Goal: Information Seeking & Learning: Learn about a topic

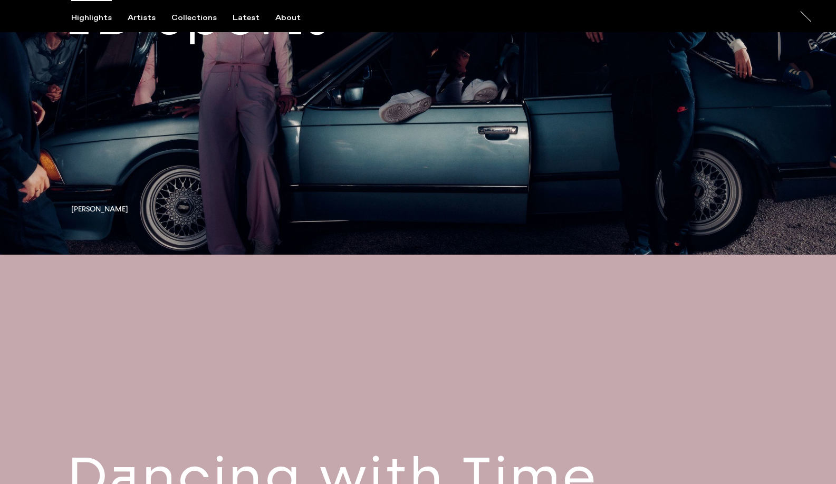
scroll to position [199, 0]
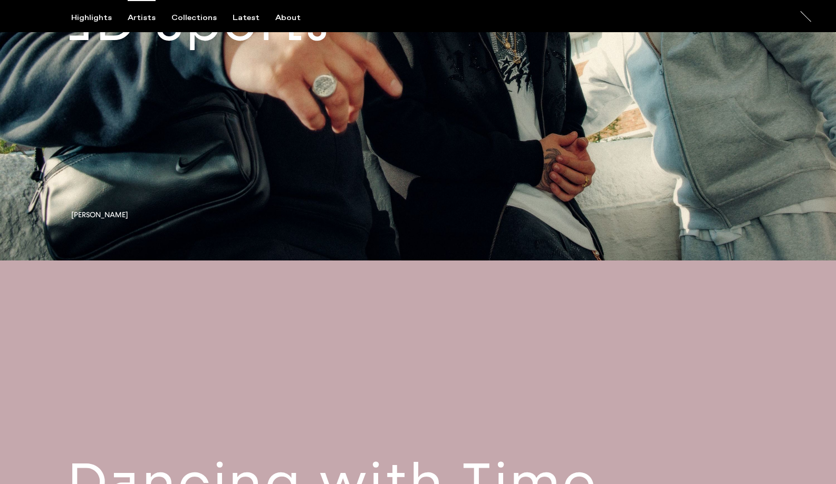
click at [139, 17] on div "Artists" at bounding box center [142, 17] width 28 height 9
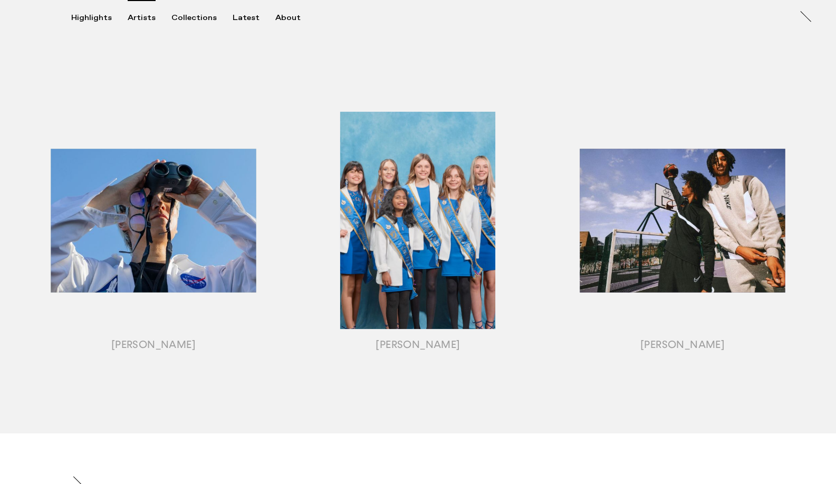
scroll to position [1144, 0]
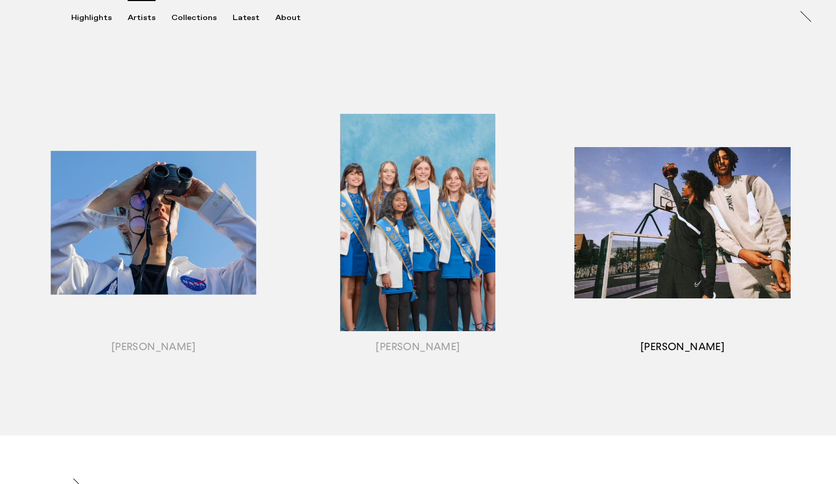
click at [576, 217] on div "button" at bounding box center [682, 235] width 265 height 329
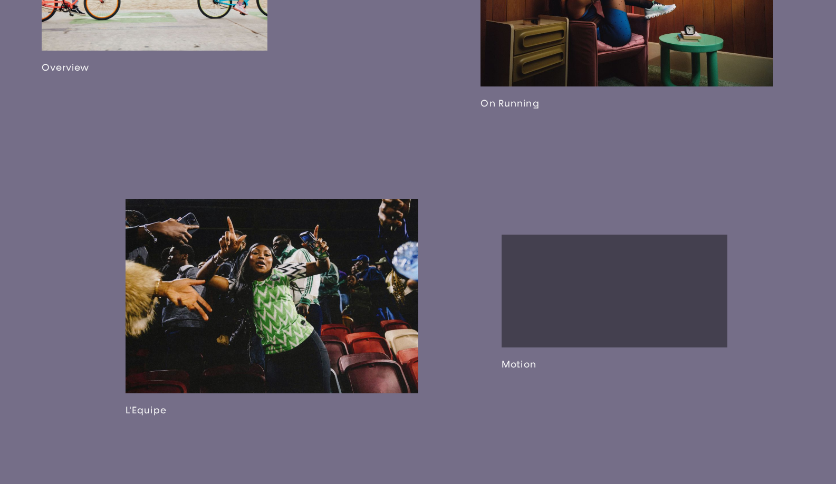
scroll to position [1051, 0]
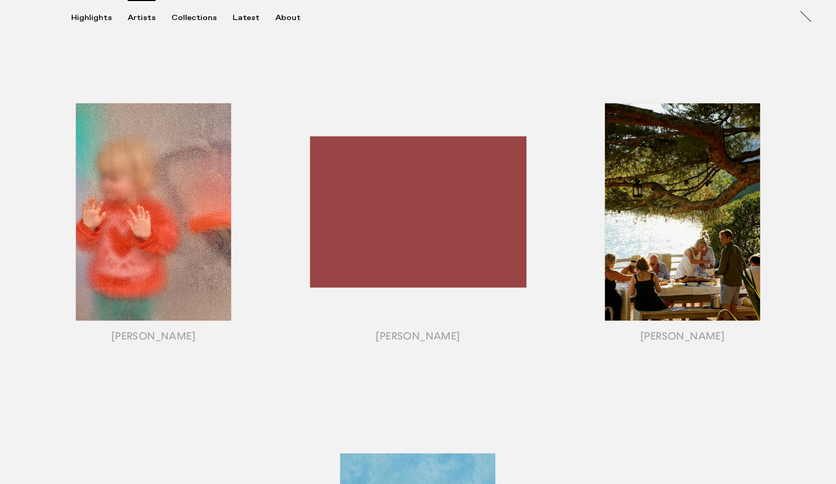
scroll to position [802, 0]
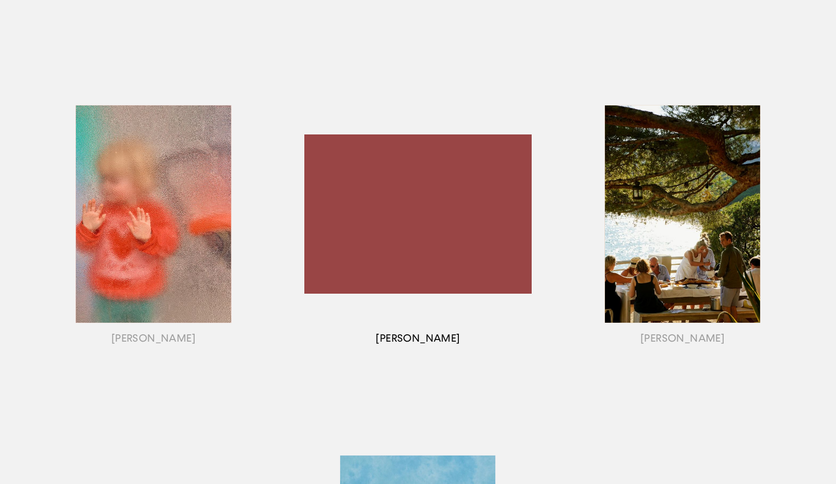
click at [343, 240] on div "button" at bounding box center [418, 227] width 265 height 329
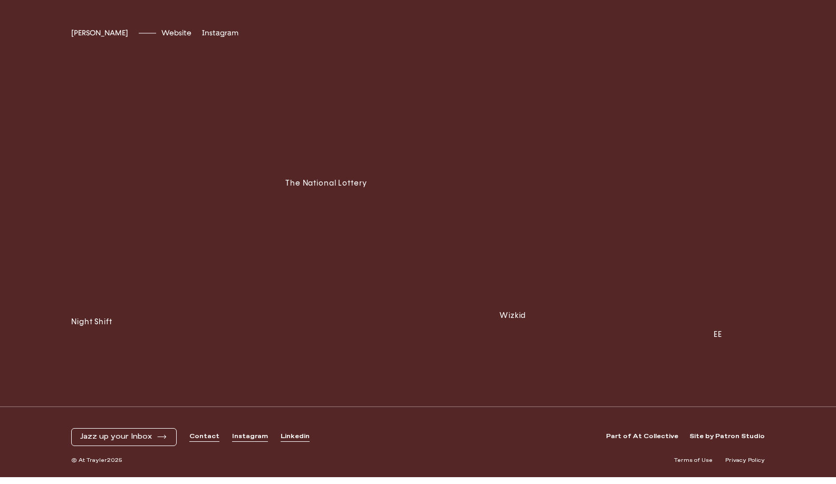
scroll to position [2984, 0]
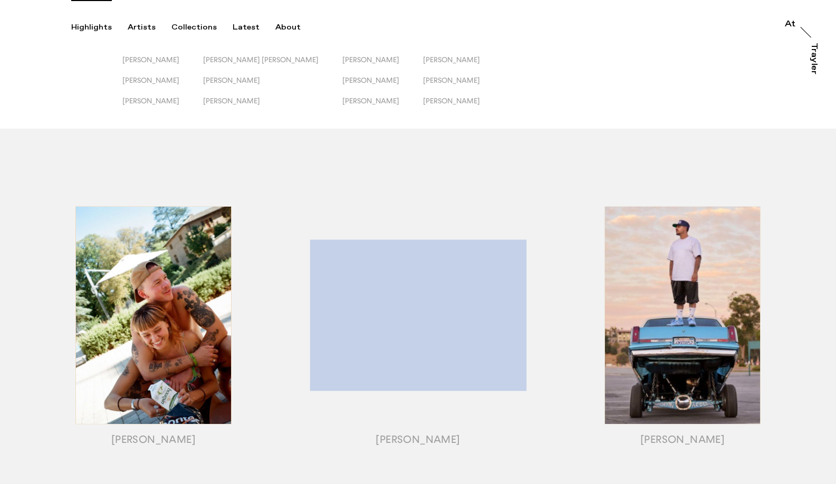
click at [97, 30] on div "Highlights" at bounding box center [91, 27] width 41 height 9
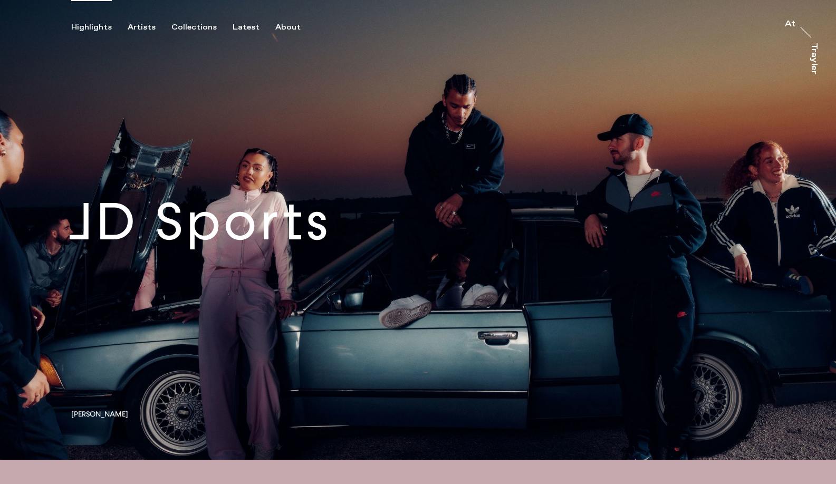
click at [293, 191] on link at bounding box center [418, 230] width 836 height 460
click at [285, 24] on div "About" at bounding box center [287, 27] width 25 height 9
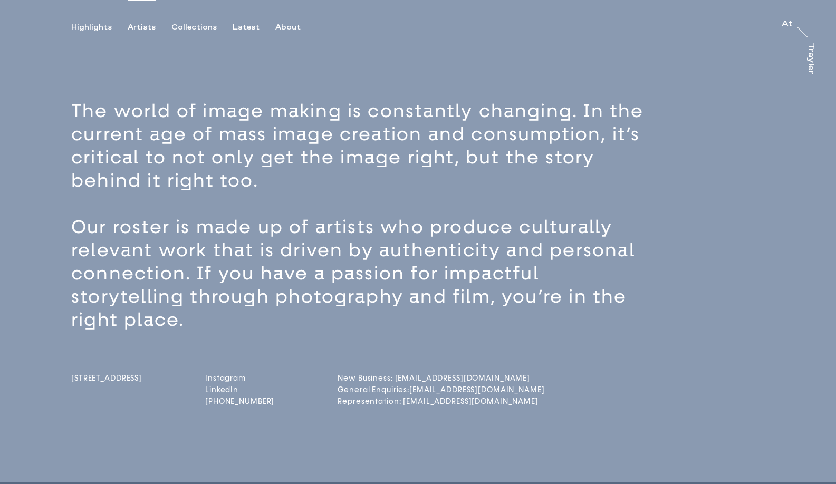
click at [138, 26] on div "Artists" at bounding box center [142, 27] width 28 height 9
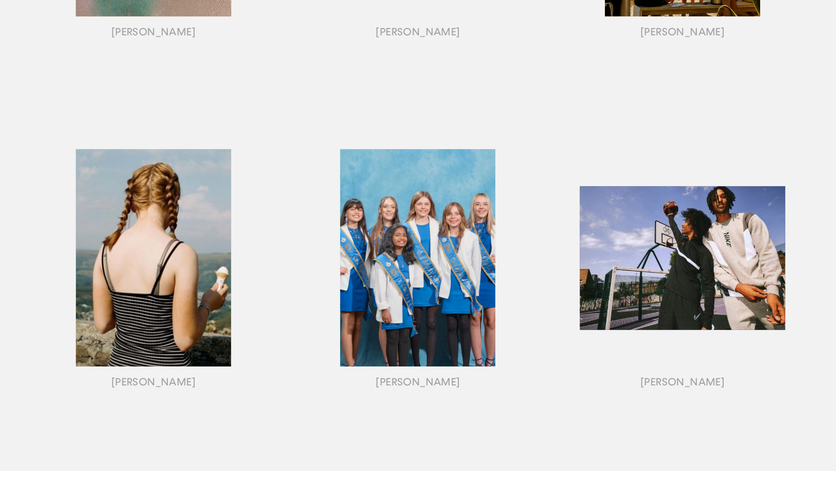
scroll to position [1116, 0]
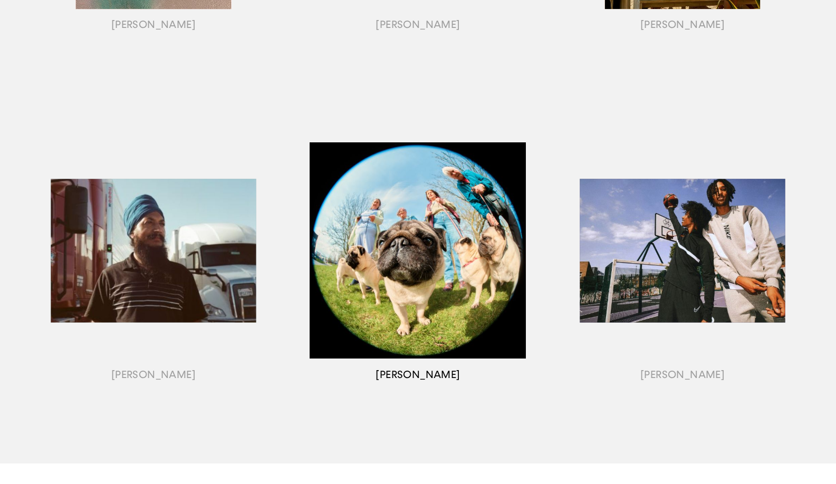
click at [409, 257] on div "button" at bounding box center [418, 263] width 265 height 329
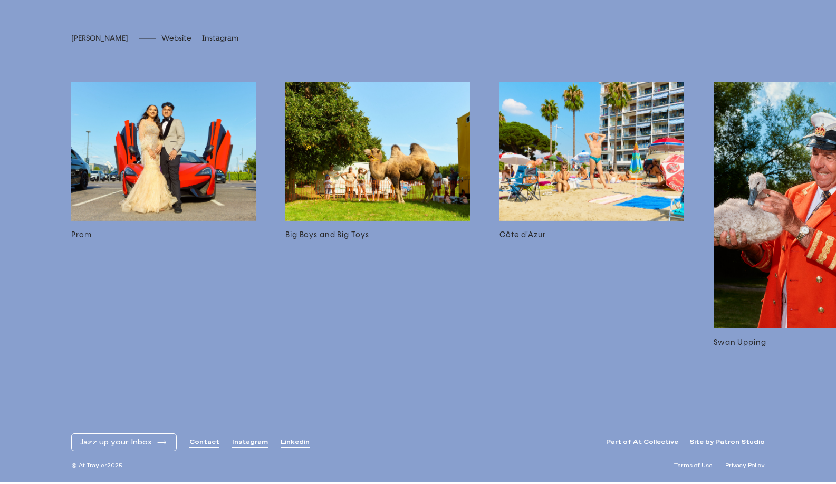
scroll to position [2229, 0]
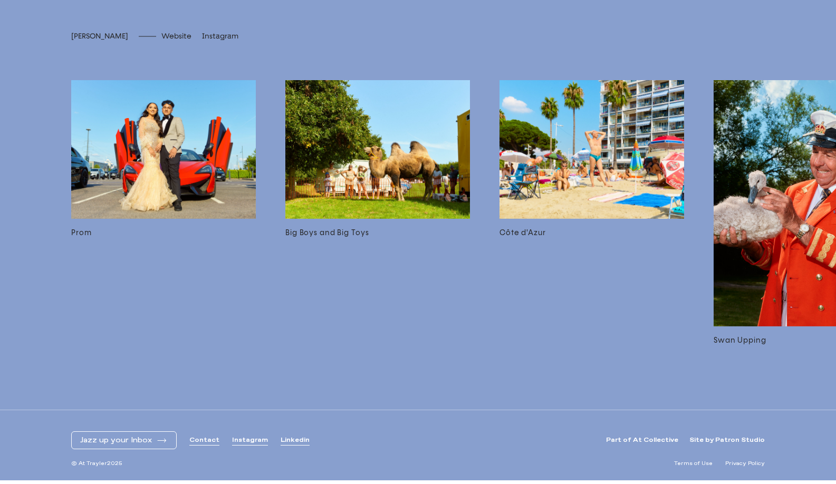
click at [244, 178] on img at bounding box center [163, 149] width 185 height 139
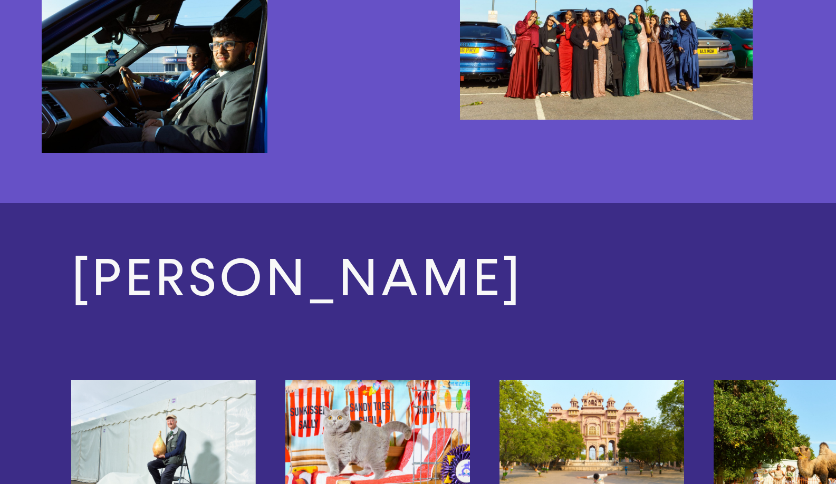
scroll to position [2348, 0]
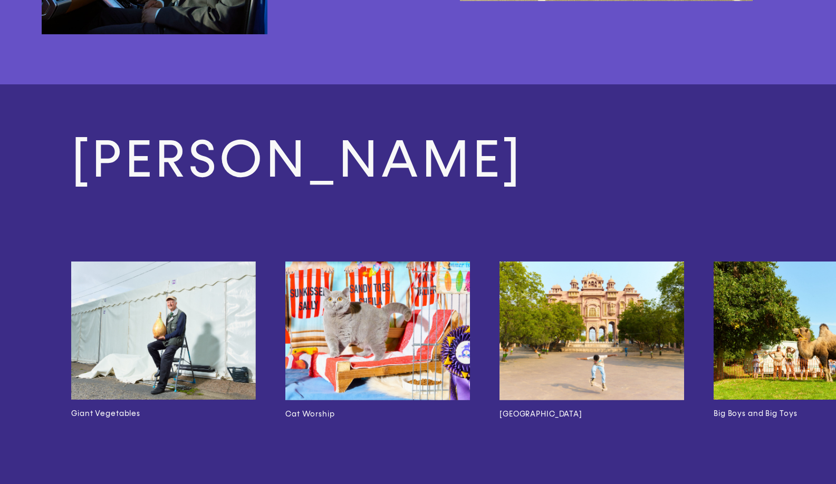
click at [719, 330] on img at bounding box center [806, 331] width 185 height 138
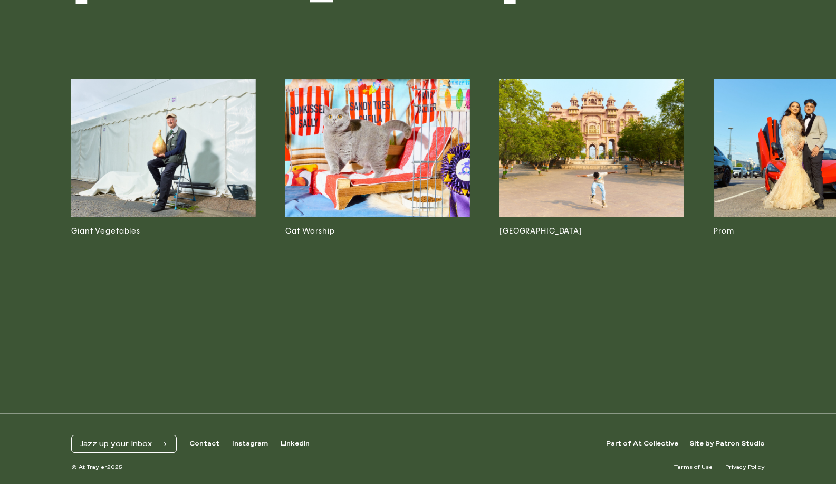
scroll to position [2544, 0]
